Goal: Task Accomplishment & Management: Manage account settings

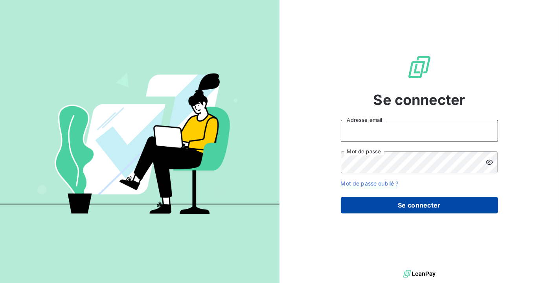
type input "[PERSON_NAME][EMAIL_ADDRESS][DOMAIN_NAME]"
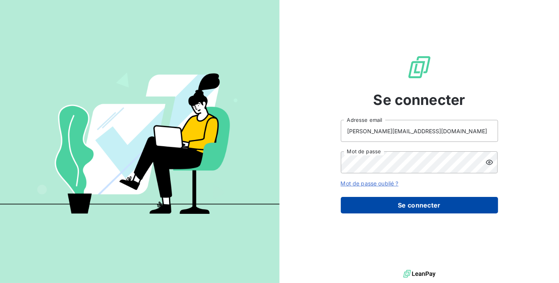
click at [395, 205] on button "Se connecter" at bounding box center [419, 205] width 157 height 17
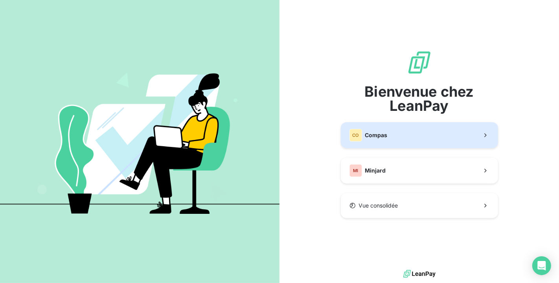
click at [384, 140] on div "CO Compas" at bounding box center [369, 135] width 38 height 13
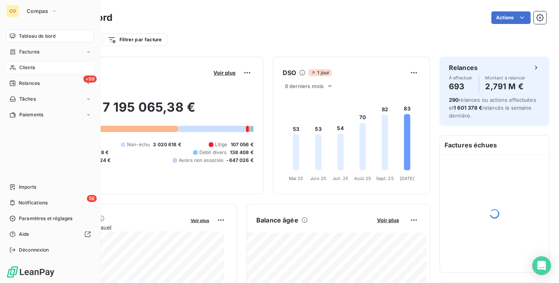
click at [11, 68] on icon at bounding box center [12, 68] width 7 height 6
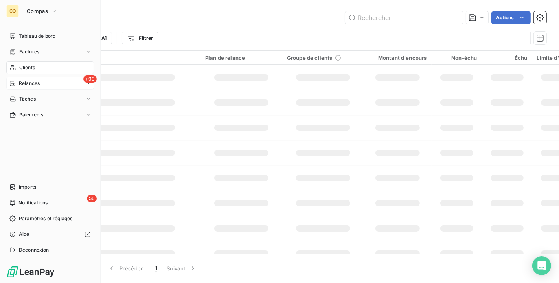
click at [20, 80] on span "Relances" at bounding box center [29, 83] width 21 height 7
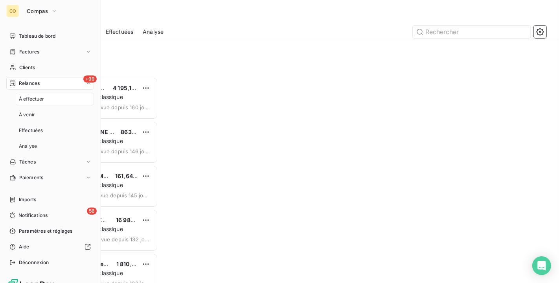
scroll to position [199, 113]
